Goal: Task Accomplishment & Management: Use online tool/utility

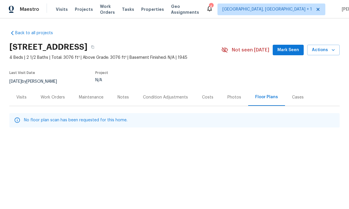
click at [63, 10] on span "Visits" at bounding box center [62, 9] width 12 height 6
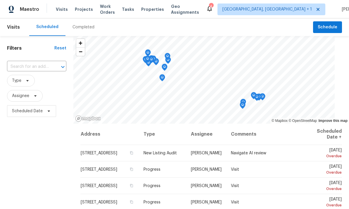
click at [25, 64] on input "text" at bounding box center [28, 66] width 43 height 9
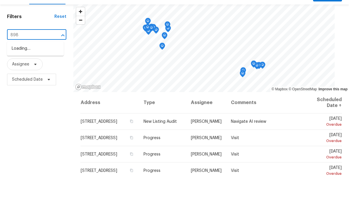
type input "8980"
click at [35, 75] on li "[STREET_ADDRESS]" at bounding box center [35, 80] width 57 height 10
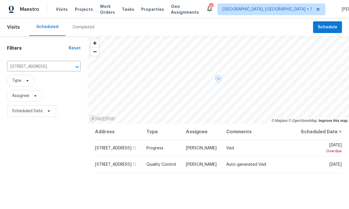
click at [0, 0] on icon at bounding box center [0, 0] width 0 height 0
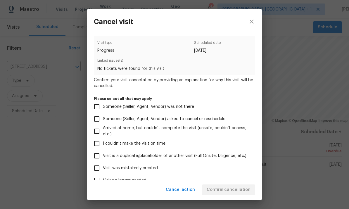
click at [99, 170] on input "Visit was mistakenly created" at bounding box center [97, 168] width 12 height 12
checkbox input "true"
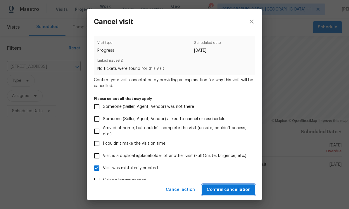
click at [240, 191] on span "Confirm cancellation" at bounding box center [229, 189] width 44 height 7
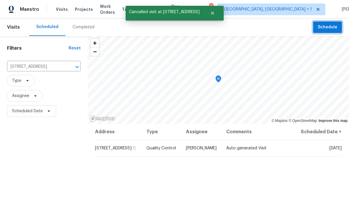
click at [331, 25] on span "Schedule" at bounding box center [328, 27] width 20 height 7
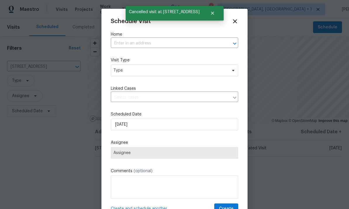
click at [199, 43] on input "text" at bounding box center [166, 43] width 111 height 9
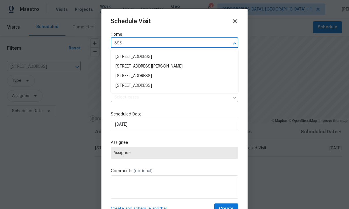
type input "8980"
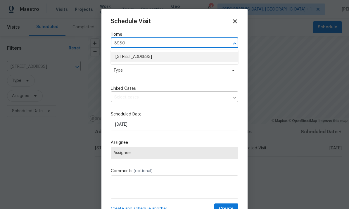
click at [126, 54] on li "[STREET_ADDRESS]" at bounding box center [174, 57] width 127 height 10
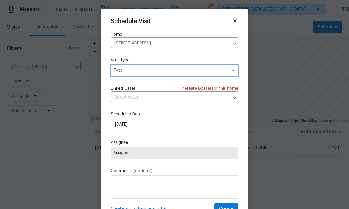
click at [123, 69] on span "Type" at bounding box center [170, 71] width 114 height 6
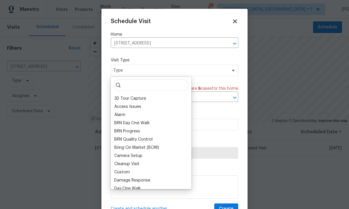
click at [122, 144] on div "Bring On Market (BOM)" at bounding box center [151, 148] width 77 height 8
click at [233, 113] on label "Scheduled Date" at bounding box center [174, 114] width 127 height 6
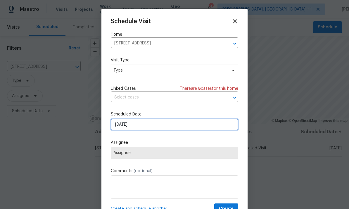
click at [218, 126] on input "[DATE]" at bounding box center [174, 125] width 127 height 12
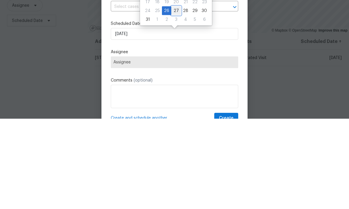
click at [175, 97] on div "27" at bounding box center [176, 101] width 10 height 8
type input "[DATE]"
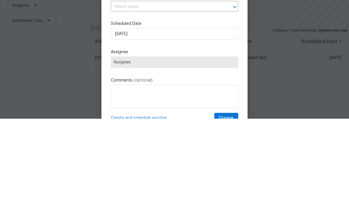
scroll to position [22, 0]
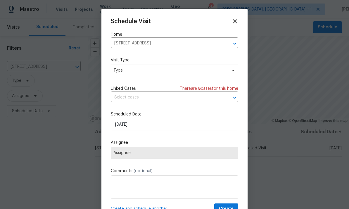
click at [120, 155] on span "Assignee" at bounding box center [174, 153] width 122 height 5
click at [125, 72] on span "Type" at bounding box center [170, 71] width 114 height 6
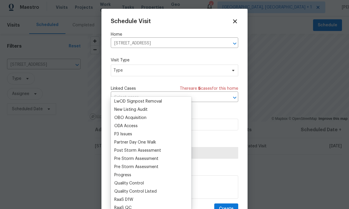
scroll to position [320, 0]
click at [121, 172] on div "Progress" at bounding box center [122, 175] width 17 height 6
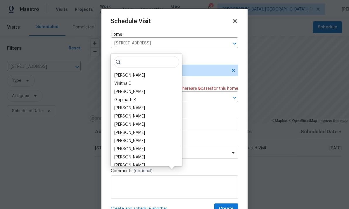
click at [126, 73] on div "[PERSON_NAME]" at bounding box center [129, 76] width 31 height 6
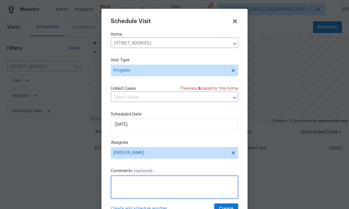
click at [117, 181] on textarea at bounding box center [174, 186] width 127 height 23
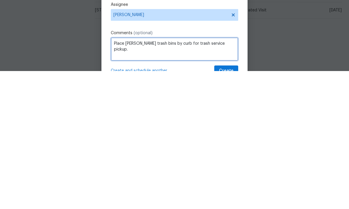
click at [127, 175] on textarea "Place [PERSON_NAME] trash bins by curb for trash service pickup." at bounding box center [174, 186] width 127 height 23
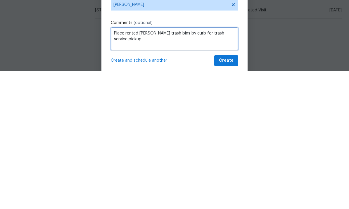
scroll to position [11, 0]
type textarea "Place rented [PERSON_NAME] trash bins by curb for trash service pickup."
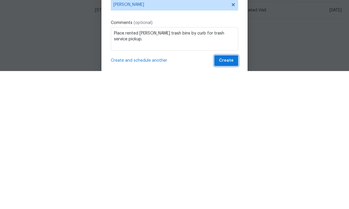
click at [229, 195] on span "Create" at bounding box center [226, 198] width 15 height 7
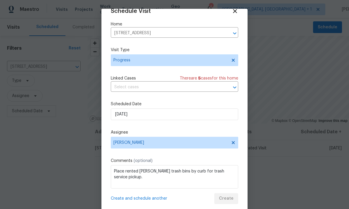
scroll to position [0, 0]
